Goal: Information Seeking & Learning: Learn about a topic

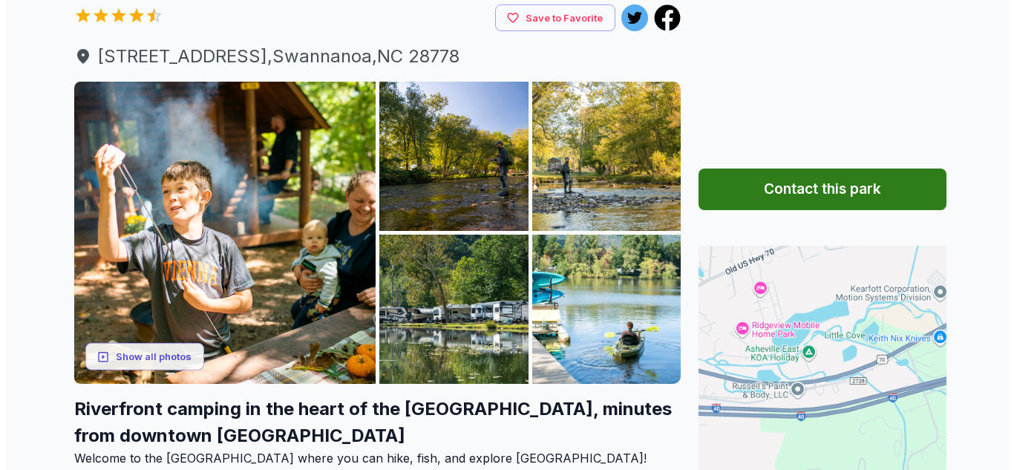
scroll to position [223, 0]
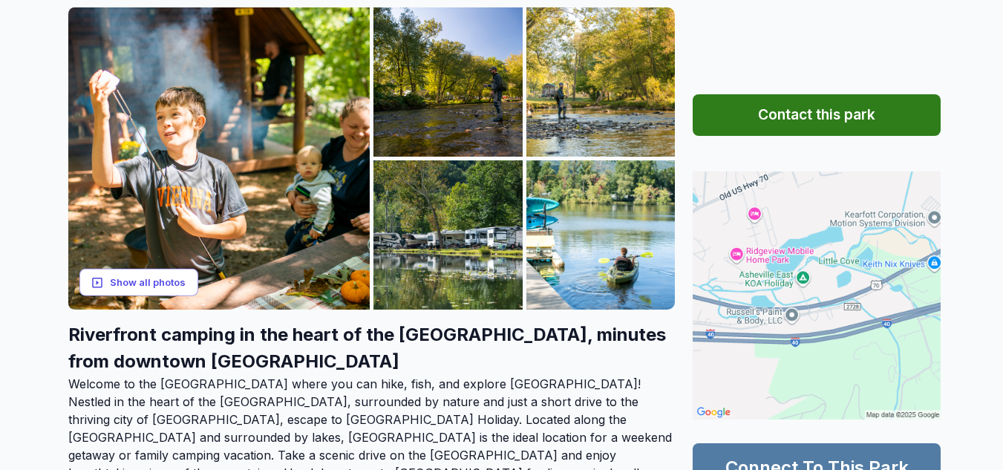
click at [126, 279] on button "Show all photos" at bounding box center [138, 282] width 119 height 27
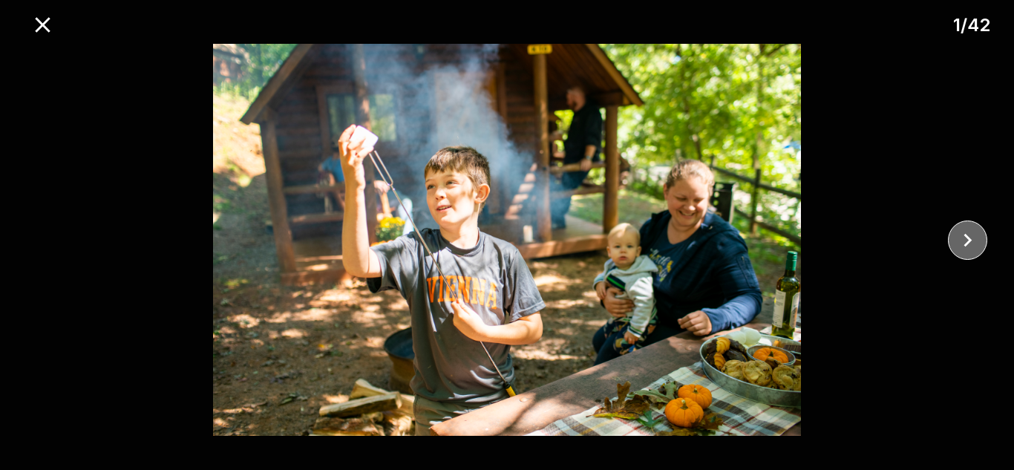
click at [973, 244] on icon "close" at bounding box center [968, 240] width 26 height 26
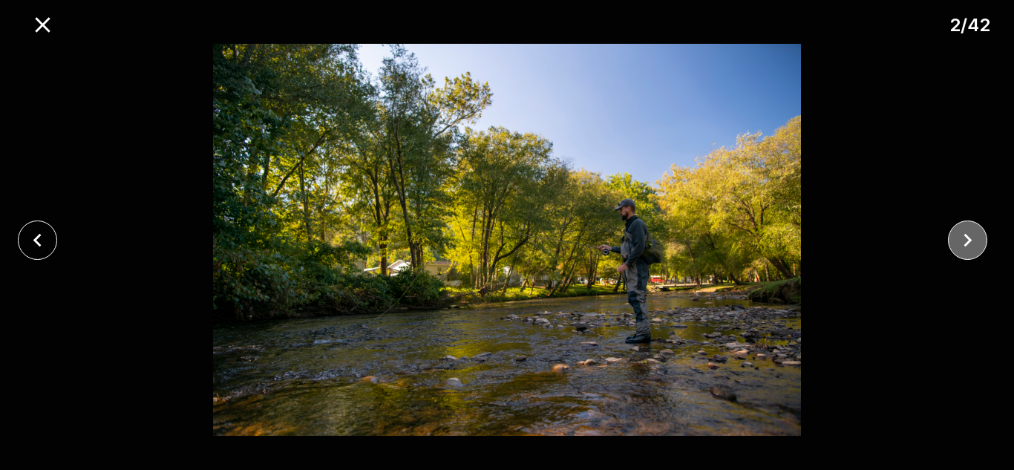
click at [970, 242] on icon "close" at bounding box center [968, 240] width 26 height 26
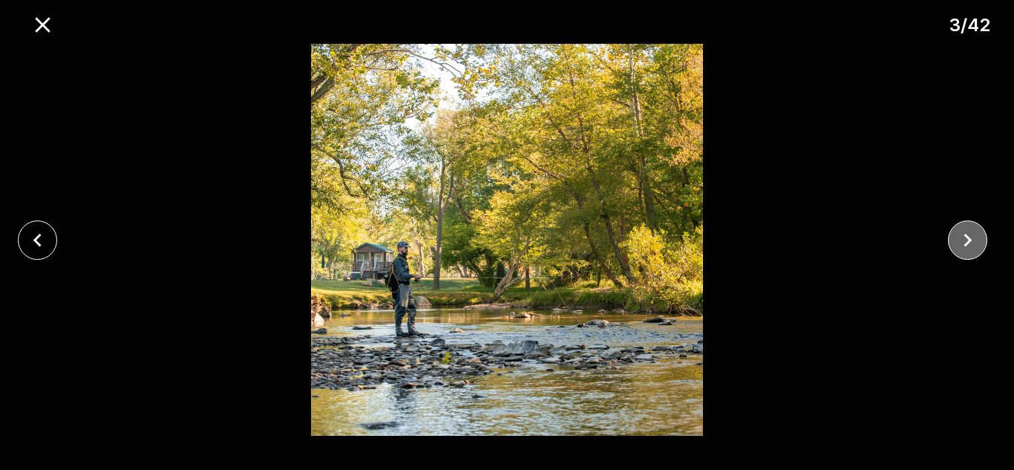
click at [970, 242] on icon "close" at bounding box center [968, 240] width 26 height 26
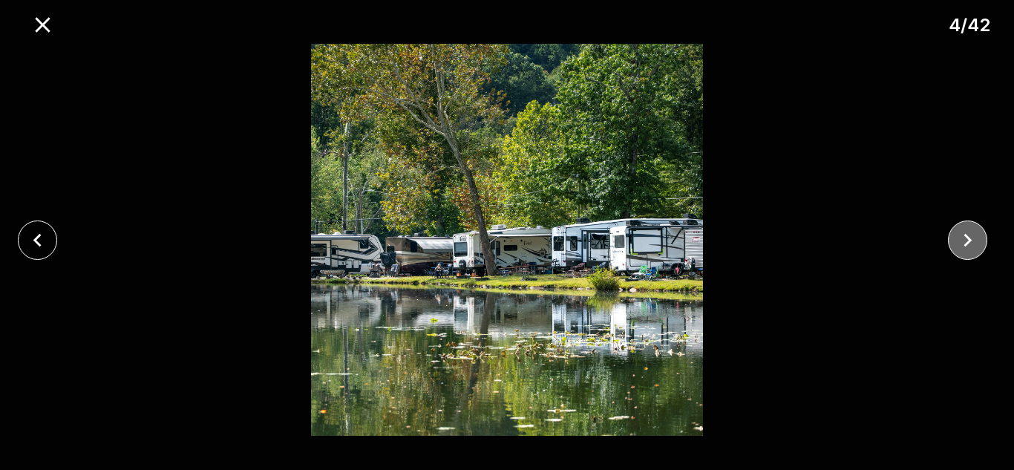
click at [970, 242] on icon "close" at bounding box center [968, 240] width 26 height 26
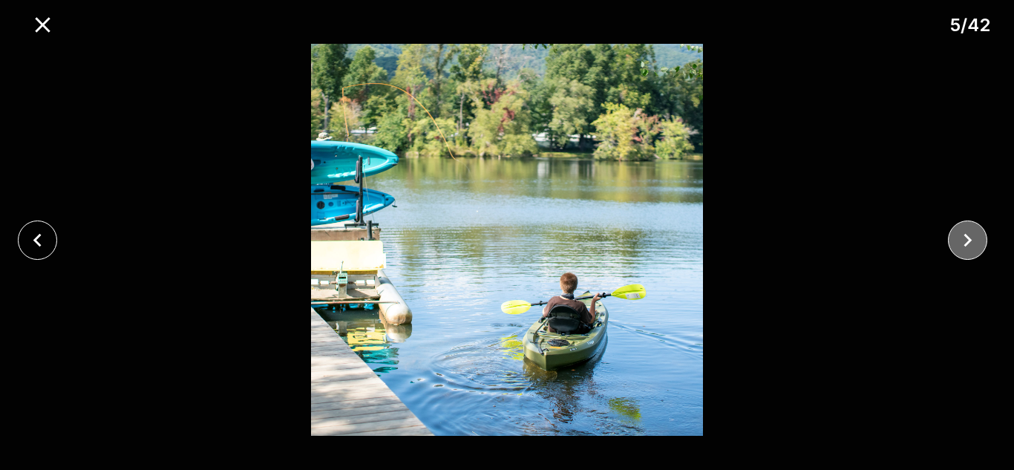
click at [970, 242] on icon "close" at bounding box center [968, 240] width 26 height 26
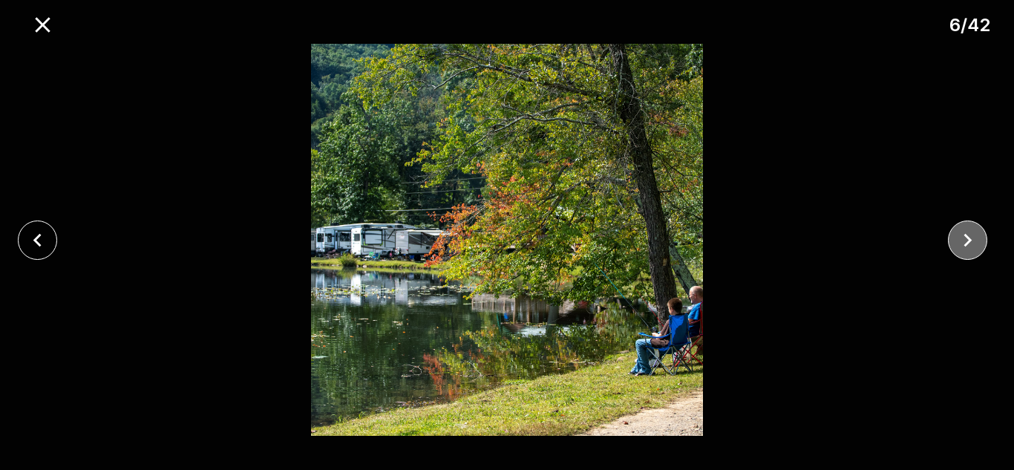
click at [970, 242] on icon "close" at bounding box center [968, 240] width 26 height 26
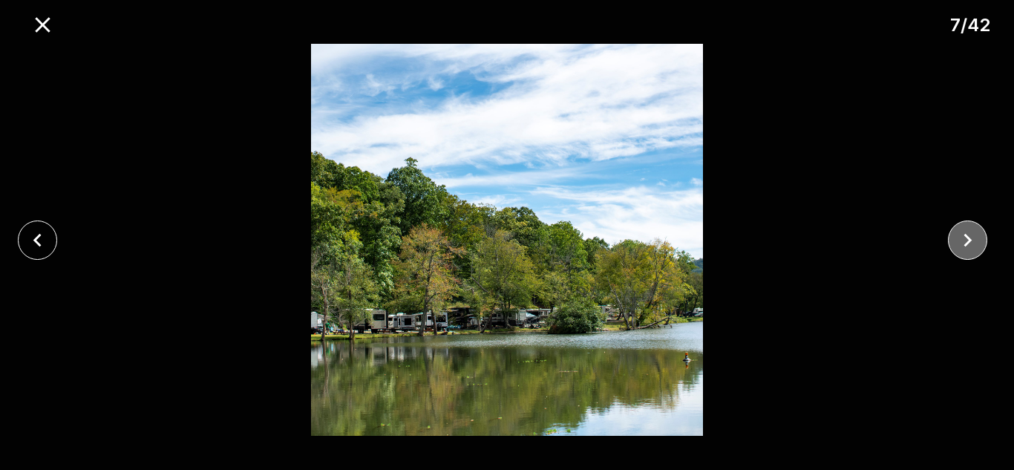
click at [970, 242] on icon "close" at bounding box center [968, 240] width 26 height 26
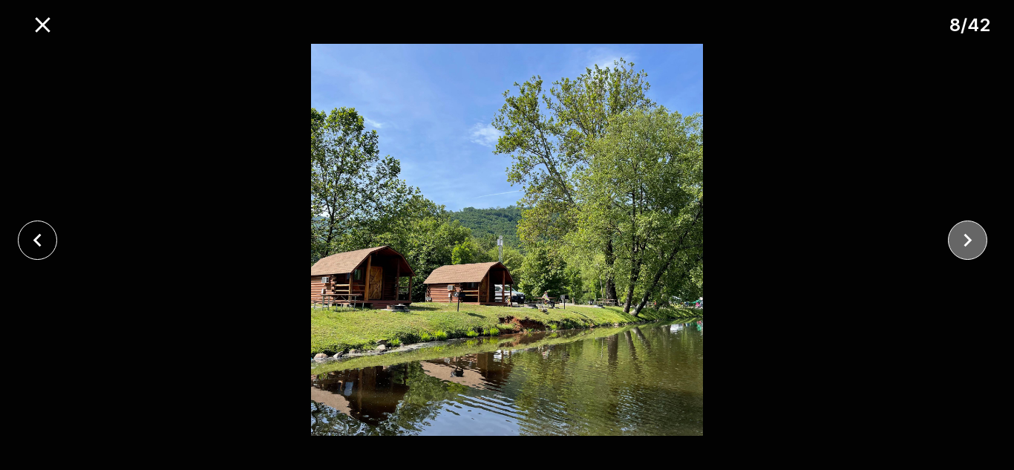
click at [970, 242] on icon "close" at bounding box center [968, 240] width 26 height 26
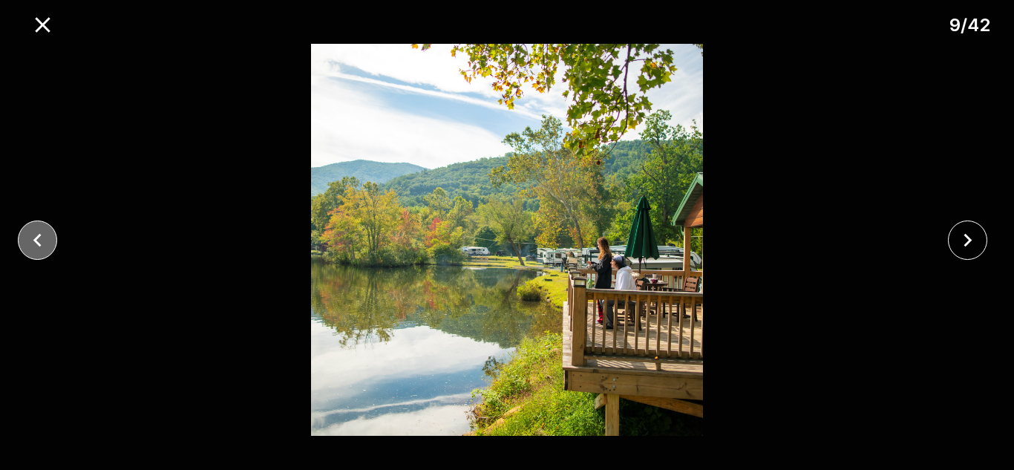
click at [39, 249] on icon "close" at bounding box center [38, 240] width 26 height 26
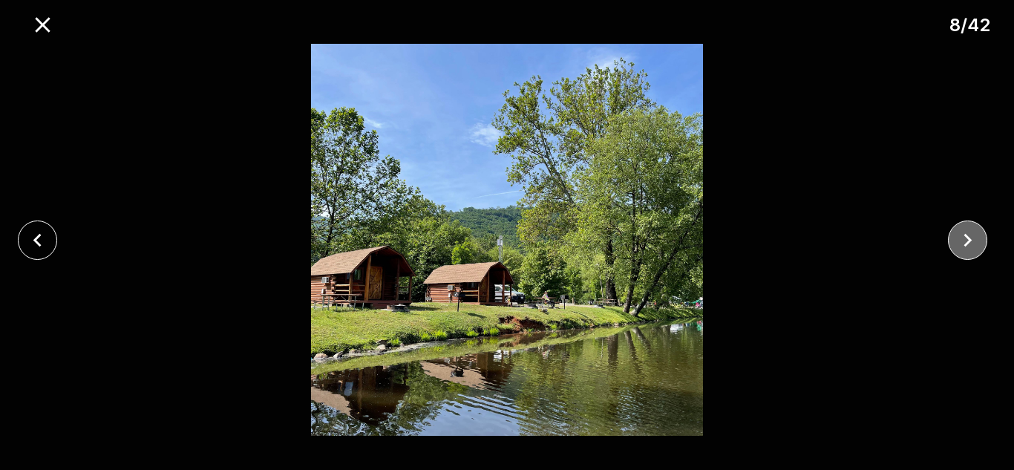
click at [963, 233] on icon "close" at bounding box center [968, 240] width 26 height 26
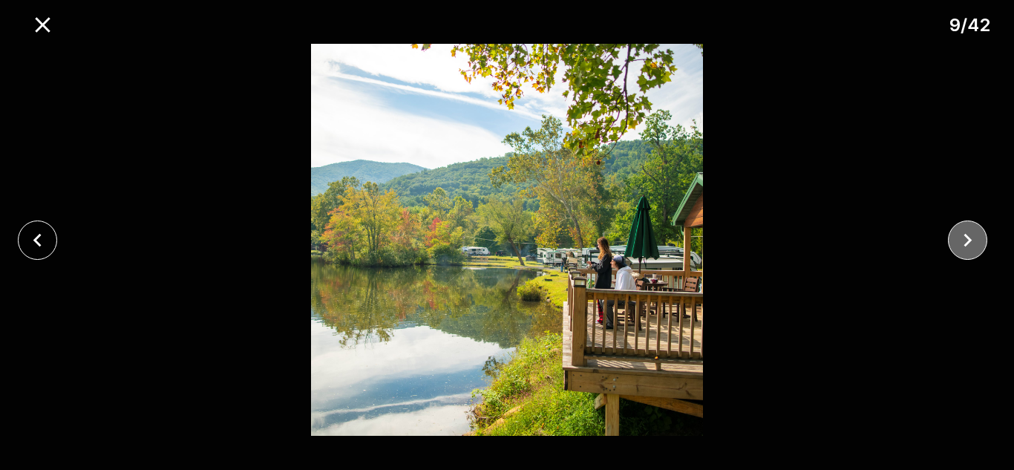
click at [963, 233] on icon "close" at bounding box center [968, 240] width 26 height 26
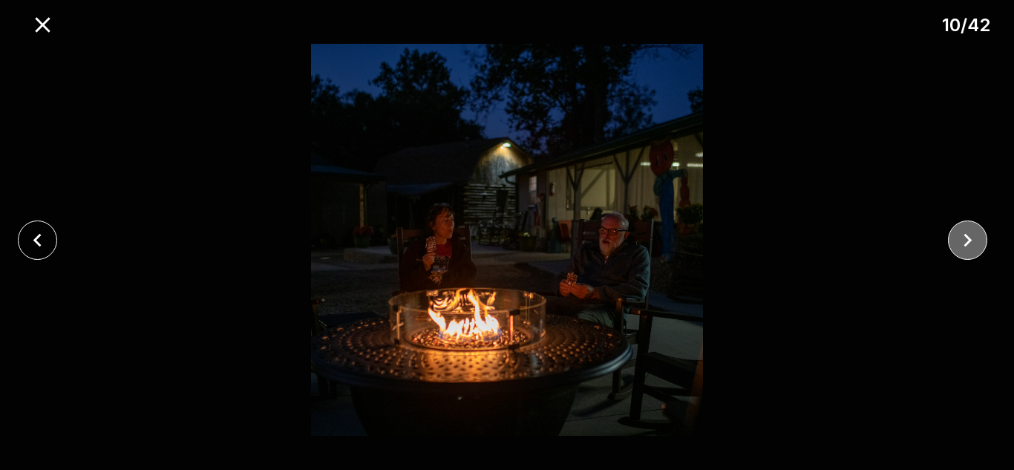
click at [962, 235] on icon "close" at bounding box center [968, 240] width 26 height 26
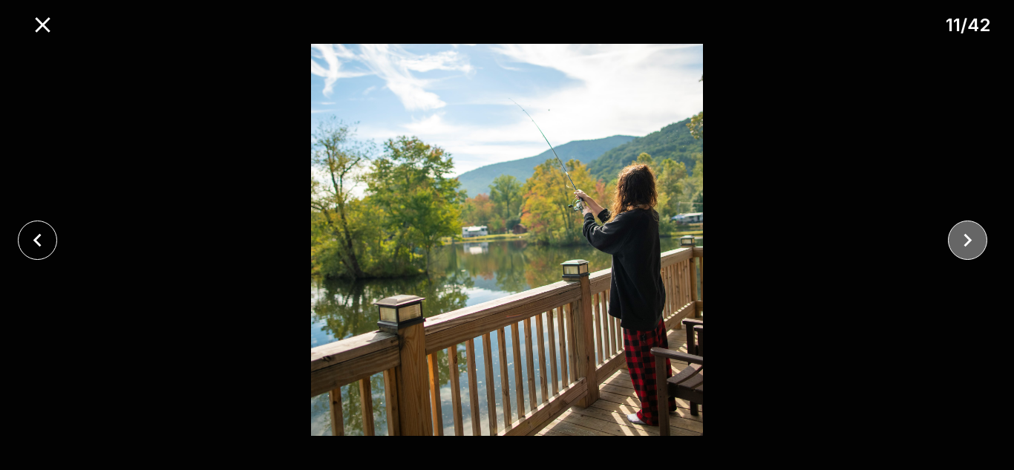
click at [962, 235] on icon "close" at bounding box center [968, 240] width 26 height 26
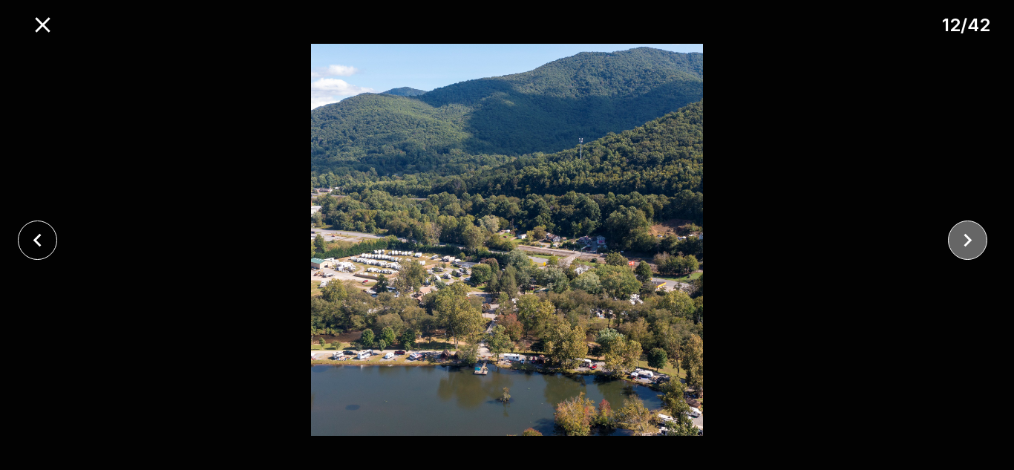
click at [962, 235] on icon "close" at bounding box center [968, 240] width 26 height 26
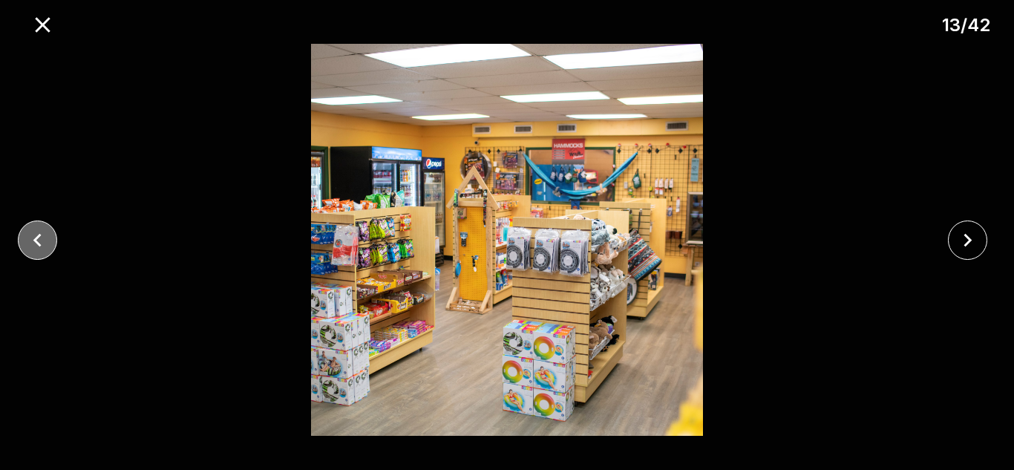
click at [30, 233] on icon "close" at bounding box center [38, 240] width 26 height 26
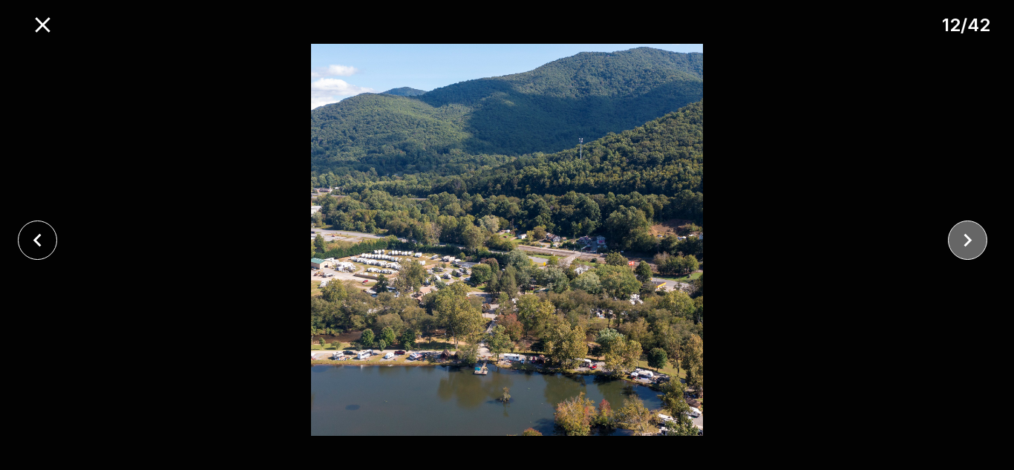
click at [962, 238] on icon "close" at bounding box center [968, 240] width 26 height 26
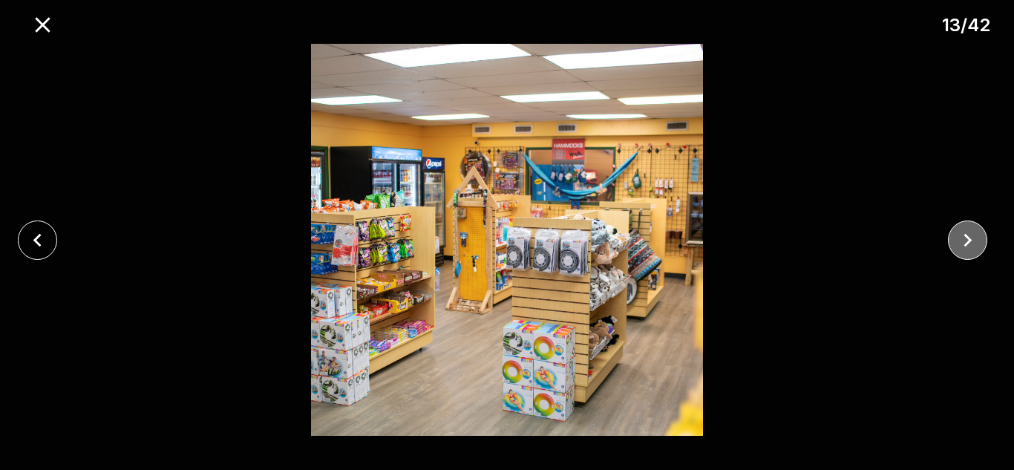
click at [962, 238] on icon "close" at bounding box center [968, 240] width 26 height 26
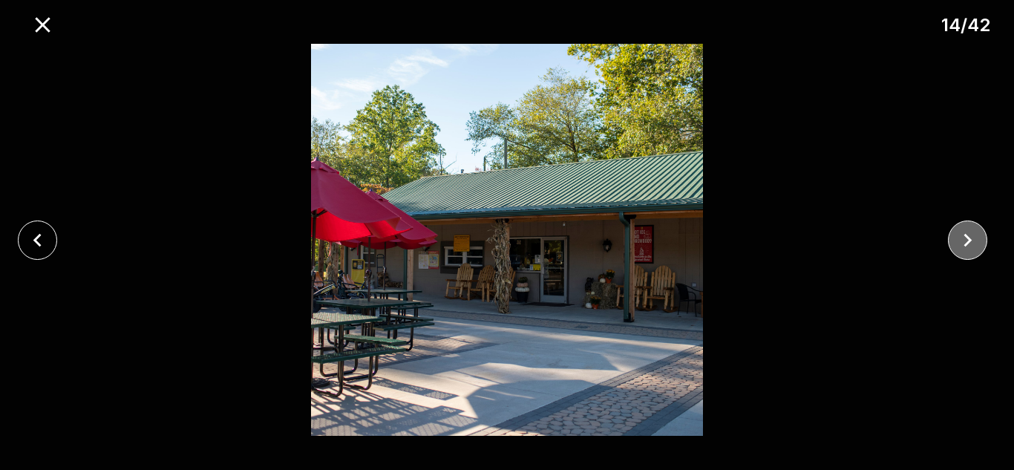
click at [960, 239] on icon "close" at bounding box center [968, 240] width 26 height 26
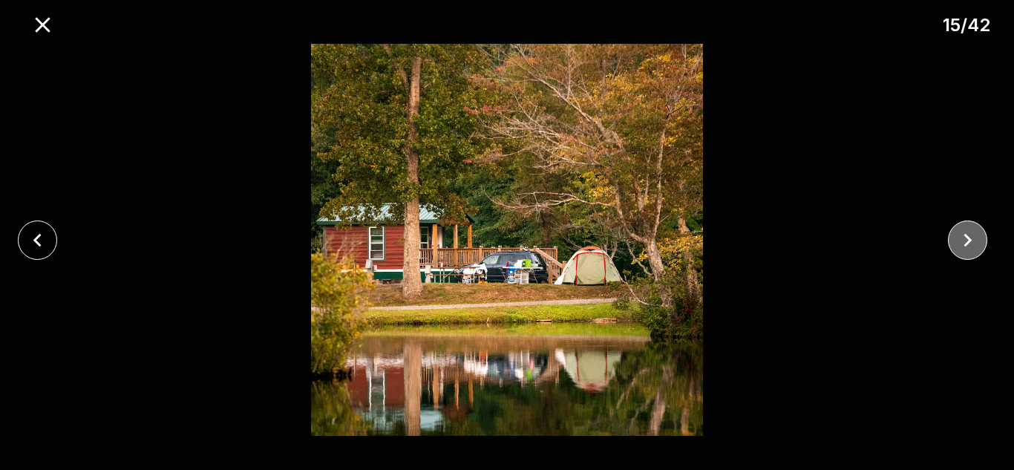
click at [960, 239] on icon "close" at bounding box center [968, 240] width 26 height 26
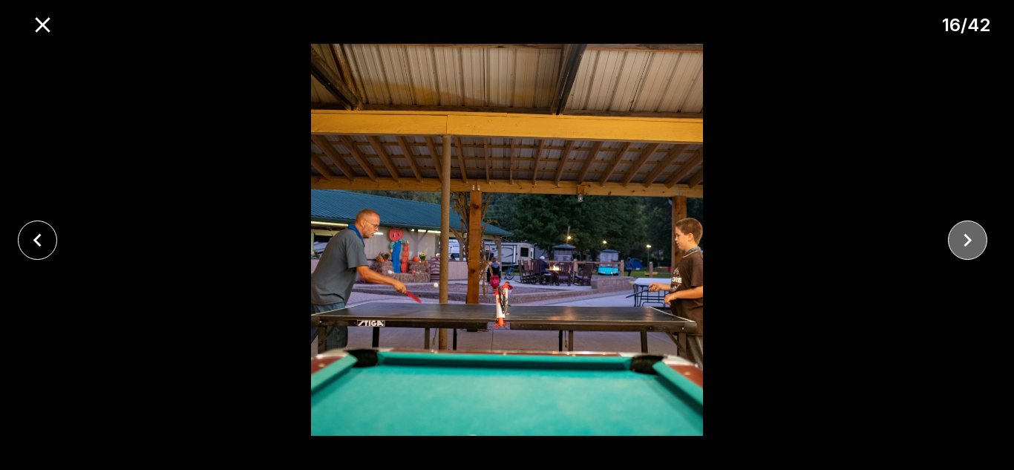
click at [959, 239] on icon "close" at bounding box center [968, 240] width 26 height 26
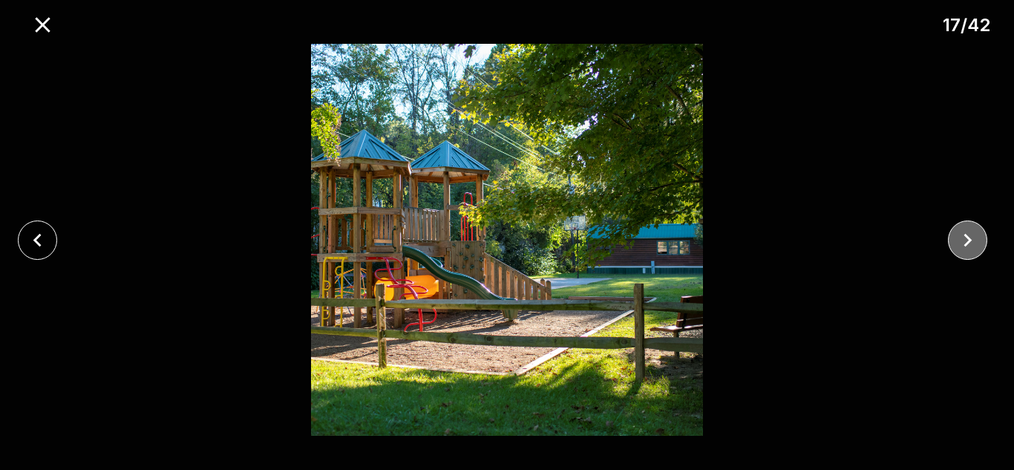
click at [959, 239] on icon "close" at bounding box center [968, 240] width 26 height 26
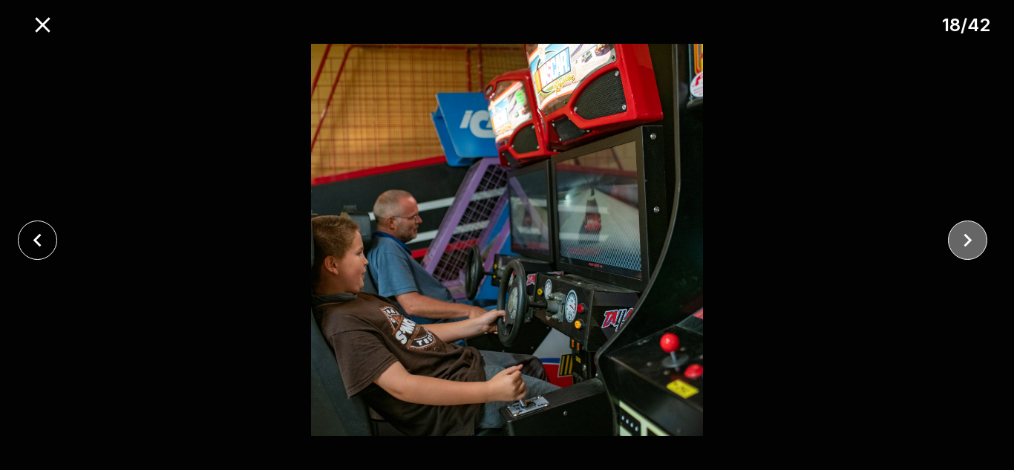
click at [959, 239] on icon "close" at bounding box center [968, 240] width 26 height 26
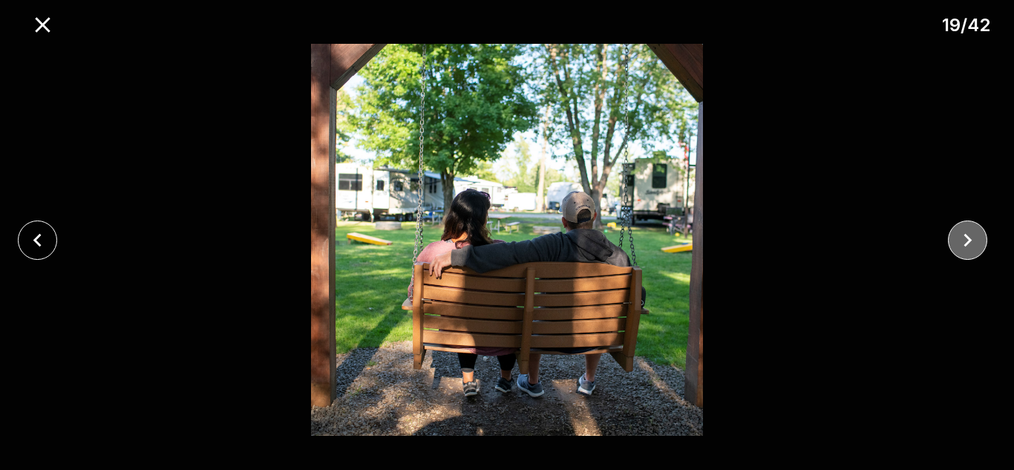
click at [959, 239] on icon "close" at bounding box center [968, 240] width 26 height 26
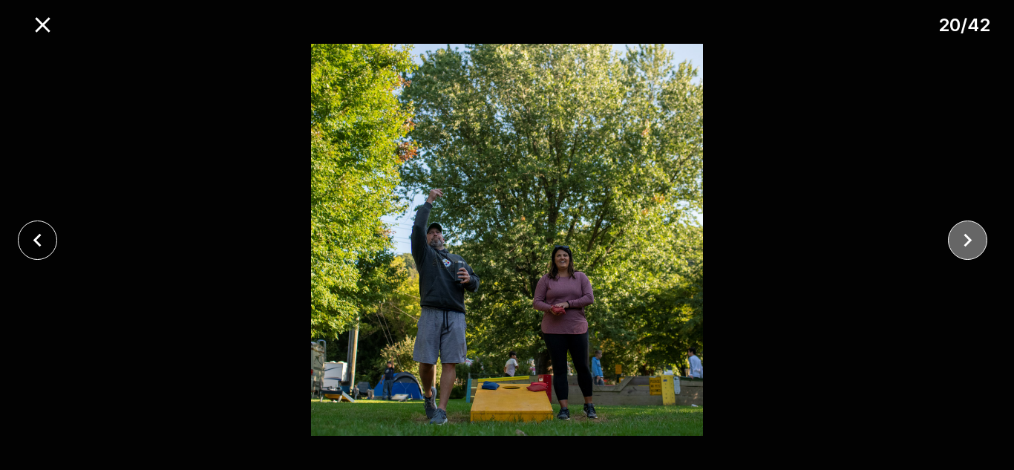
click at [959, 239] on icon "close" at bounding box center [968, 240] width 26 height 26
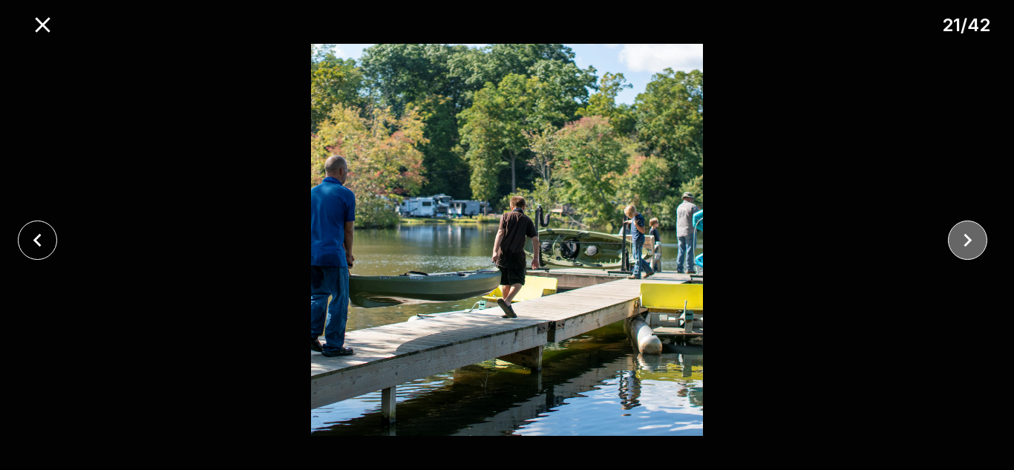
click at [959, 239] on icon "close" at bounding box center [968, 240] width 26 height 26
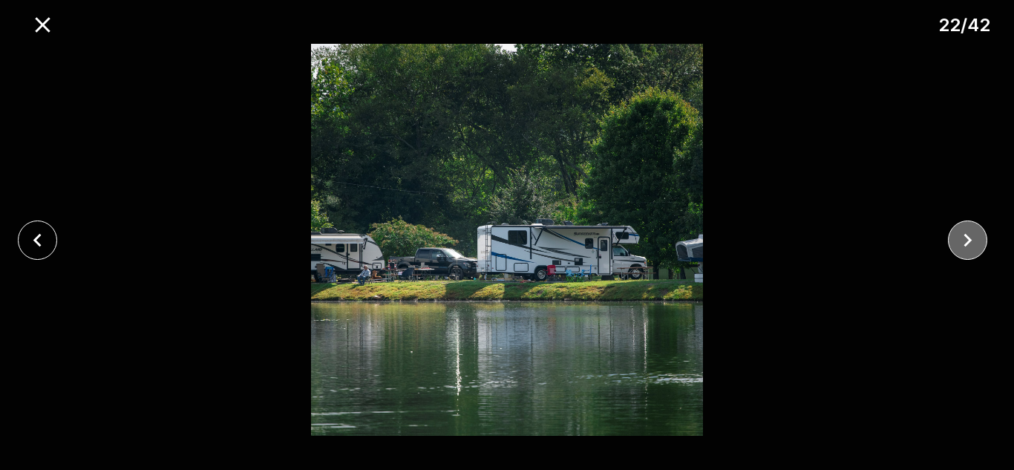
click at [959, 239] on icon "close" at bounding box center [968, 240] width 26 height 26
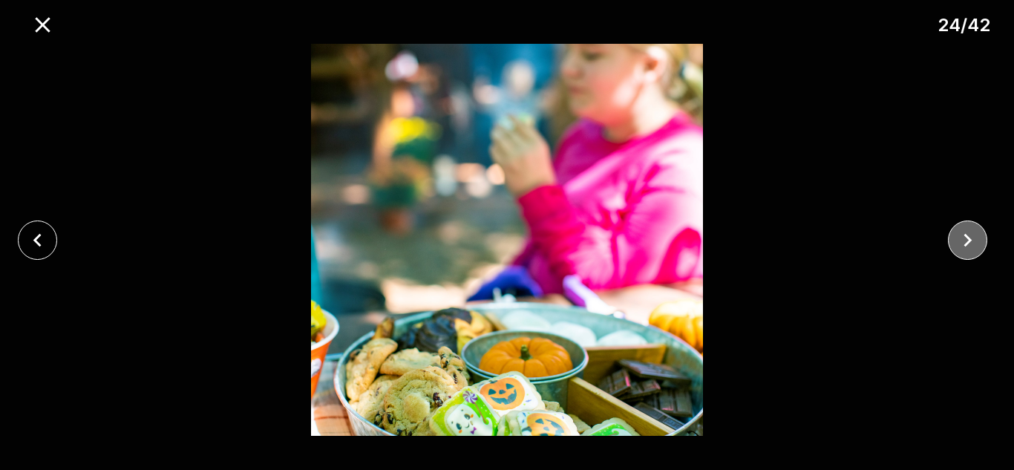
click at [959, 239] on icon "close" at bounding box center [968, 240] width 26 height 26
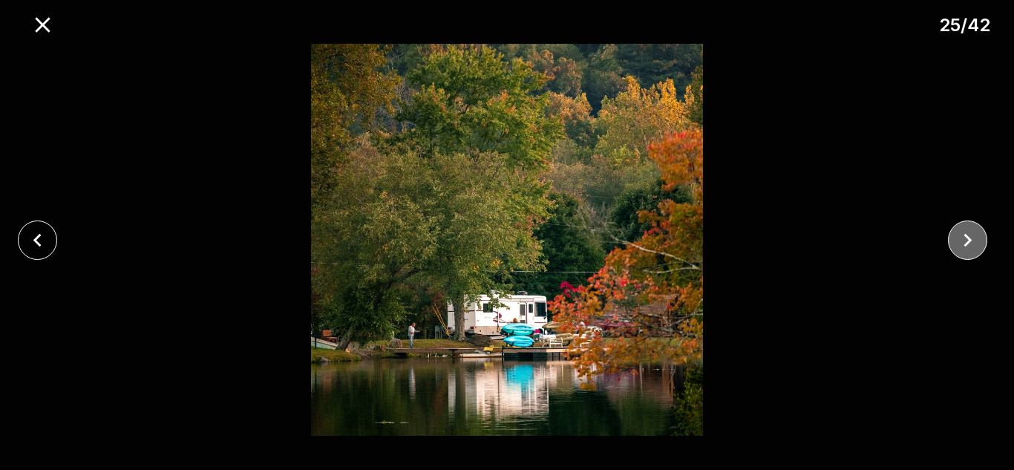
click at [958, 239] on icon "close" at bounding box center [968, 240] width 26 height 26
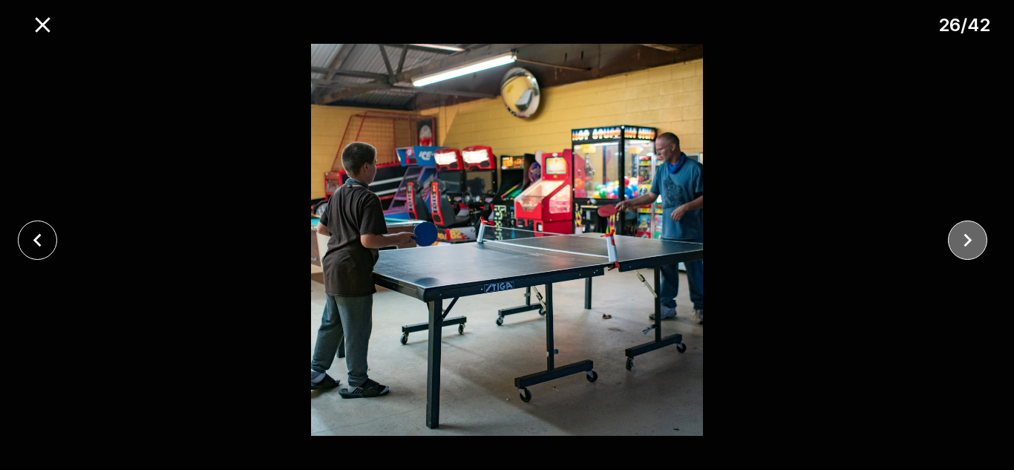
click at [958, 239] on icon "close" at bounding box center [968, 240] width 26 height 26
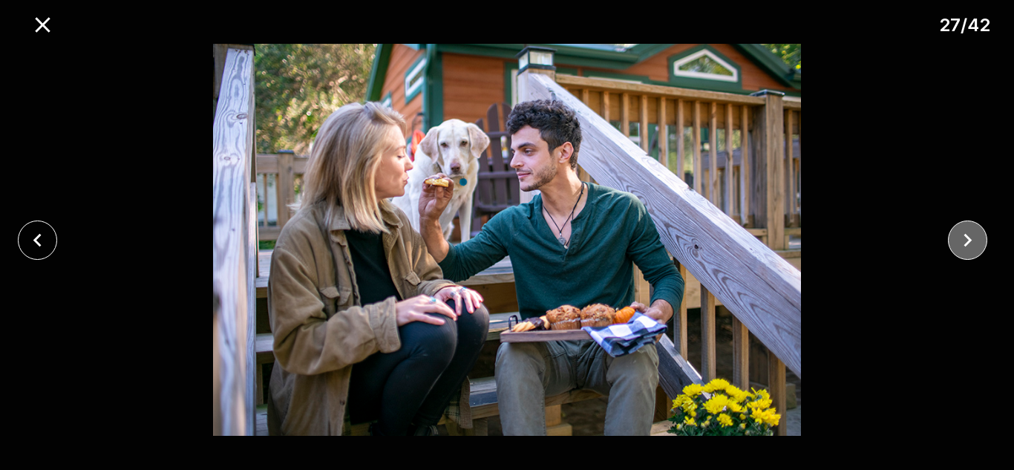
click at [958, 239] on icon "close" at bounding box center [968, 240] width 26 height 26
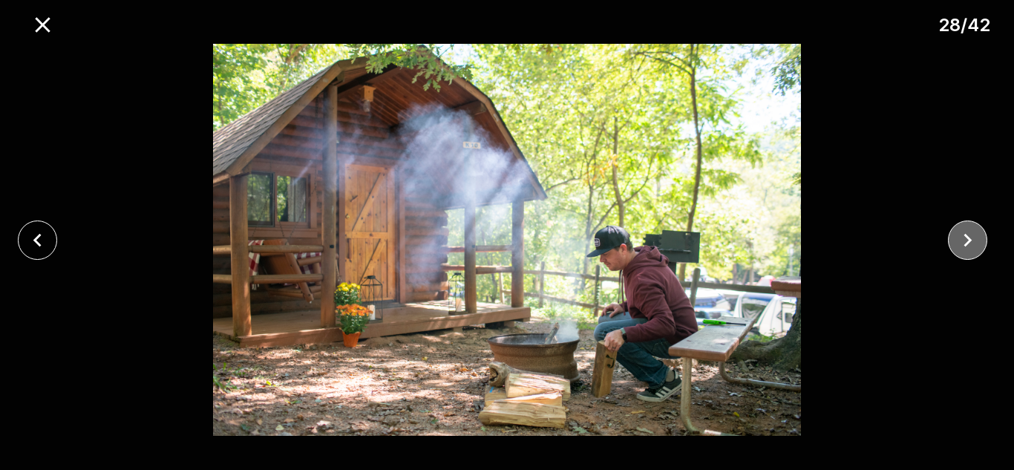
click at [967, 242] on icon "close" at bounding box center [968, 239] width 8 height 13
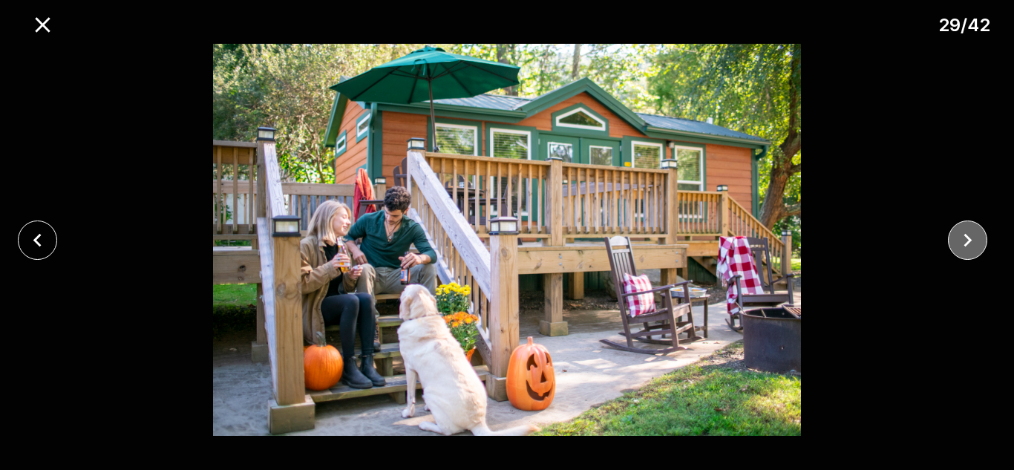
click at [967, 242] on icon "close" at bounding box center [968, 239] width 8 height 13
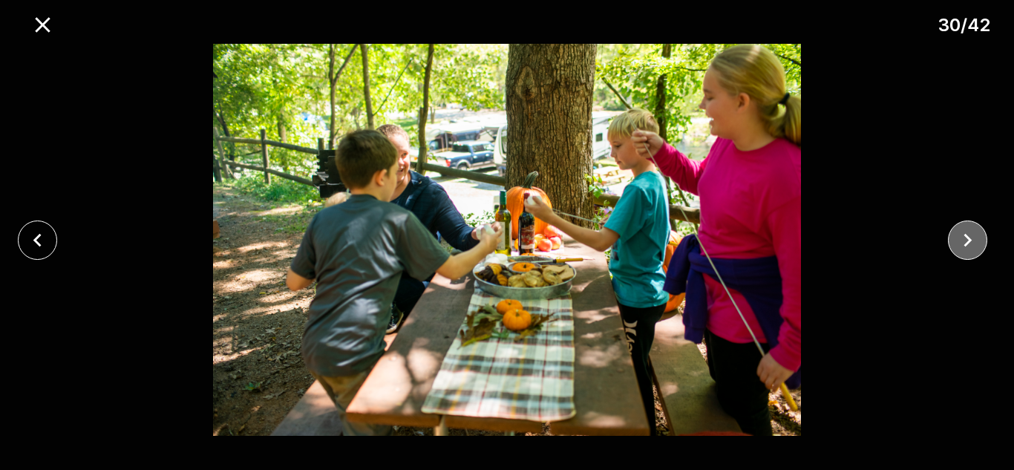
click at [967, 242] on icon "close" at bounding box center [968, 239] width 8 height 13
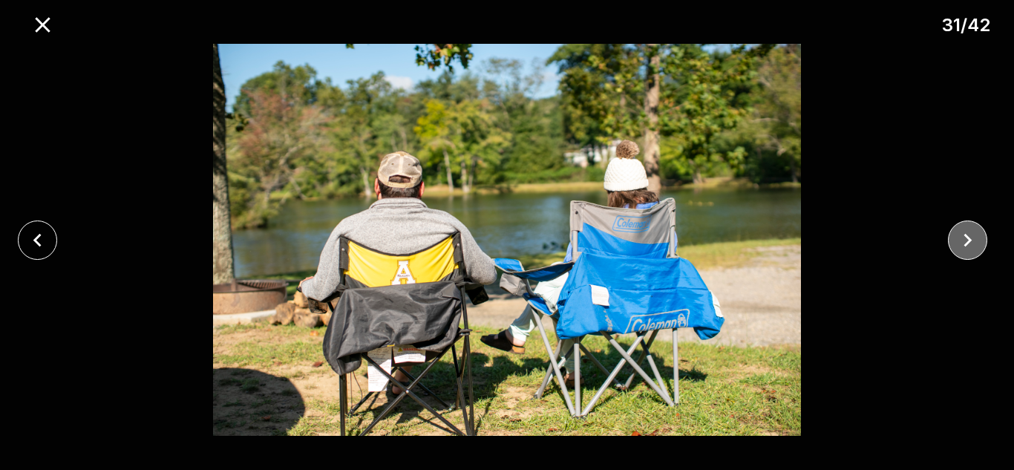
click at [967, 242] on icon "close" at bounding box center [968, 239] width 8 height 13
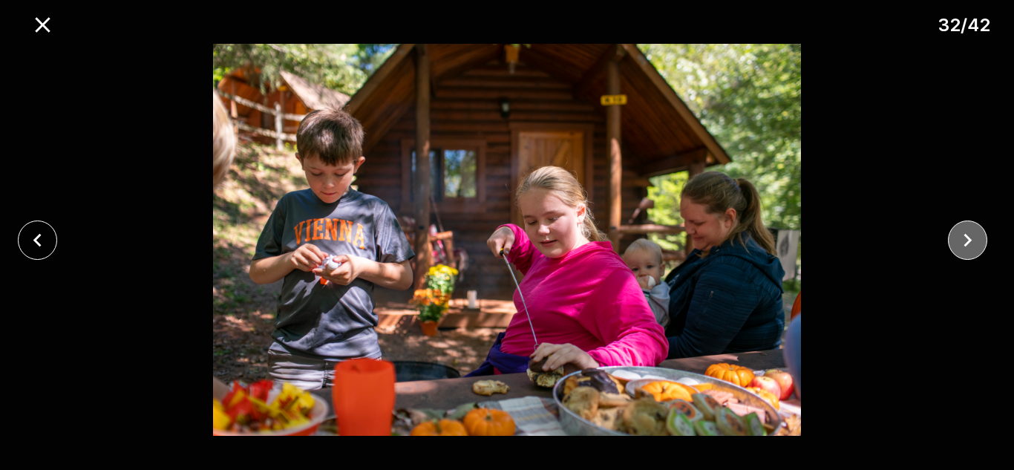
click at [967, 243] on icon "close" at bounding box center [968, 239] width 8 height 13
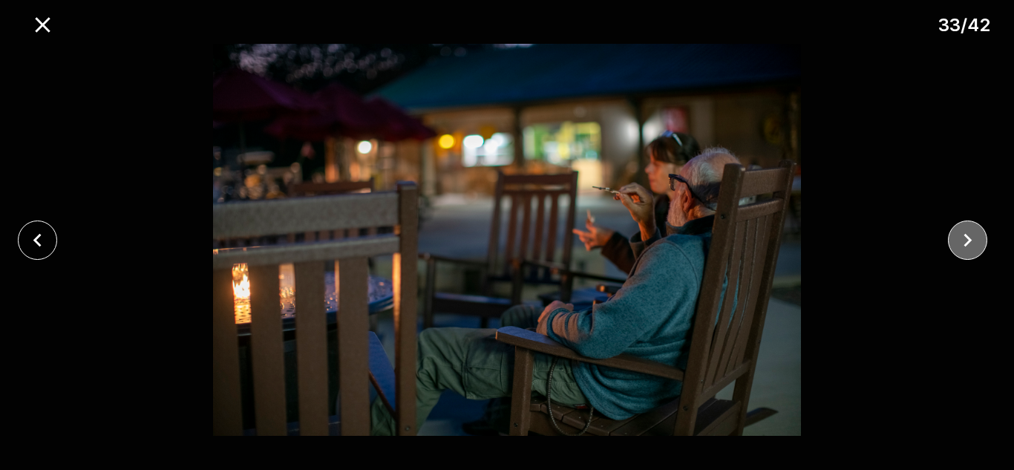
click at [967, 243] on icon "close" at bounding box center [968, 239] width 8 height 13
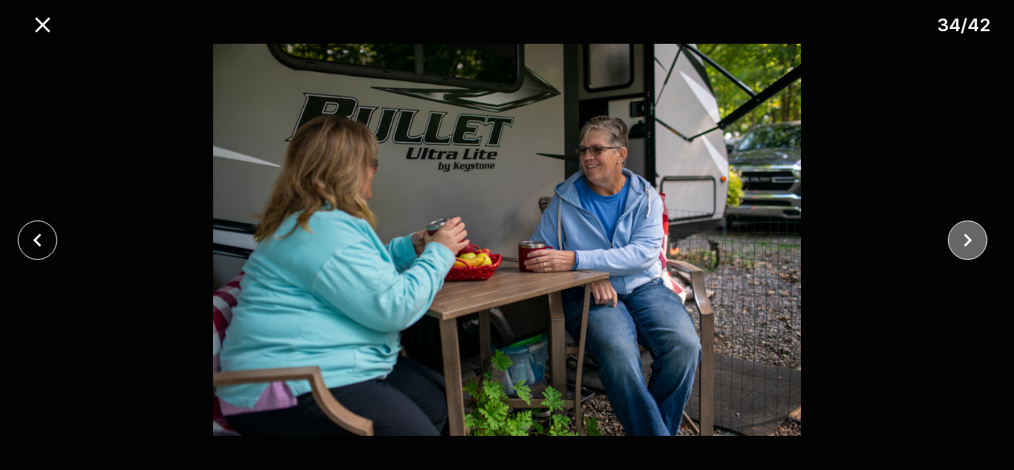
click at [967, 243] on icon "close" at bounding box center [968, 239] width 8 height 13
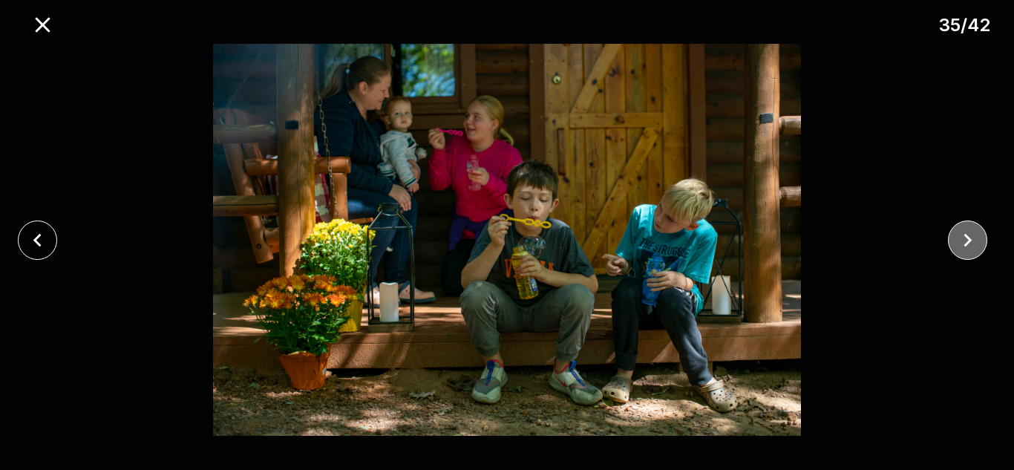
click at [967, 244] on icon "close" at bounding box center [968, 240] width 26 height 26
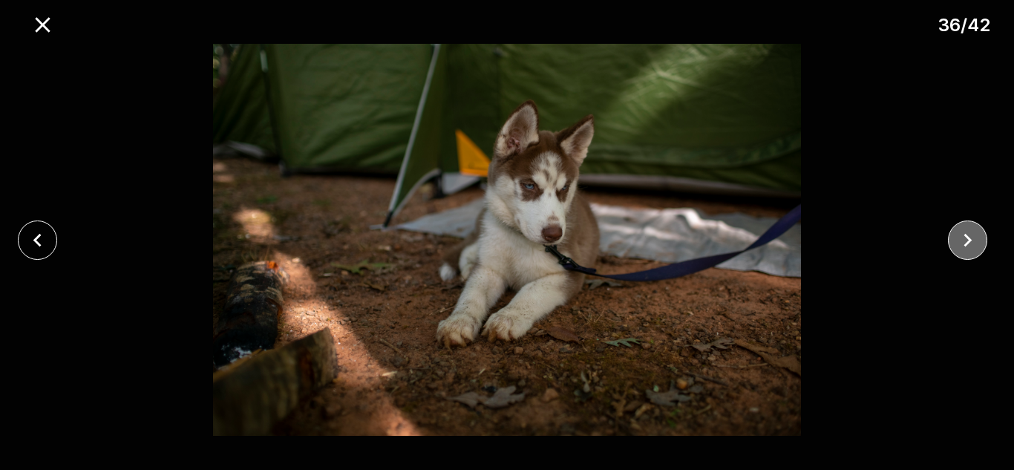
click at [967, 244] on icon "close" at bounding box center [968, 240] width 26 height 26
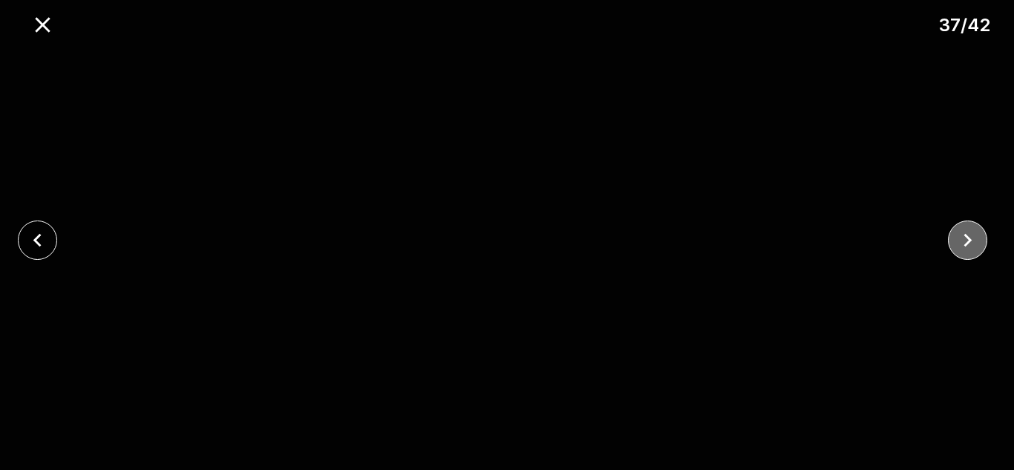
click at [967, 244] on icon "close" at bounding box center [968, 240] width 26 height 26
